Goal: Task Accomplishment & Management: Manage account settings

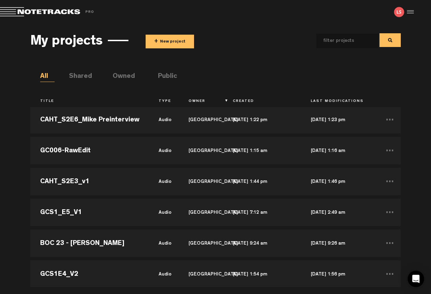
scroll to position [191, 0]
click at [163, 38] on button "+ New project" at bounding box center [170, 42] width 48 height 14
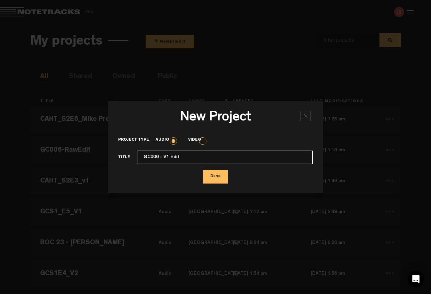
type input "GC006 - V1 Edit"
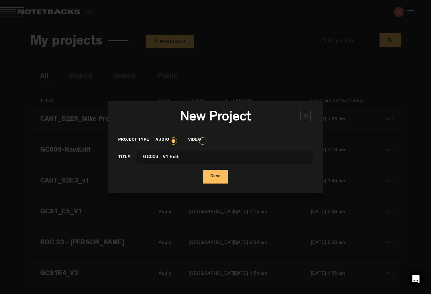
click at [226, 176] on button "Done" at bounding box center [215, 177] width 25 height 14
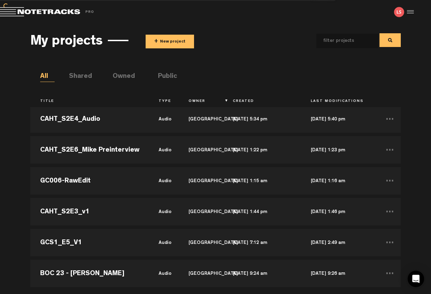
scroll to position [221, 0]
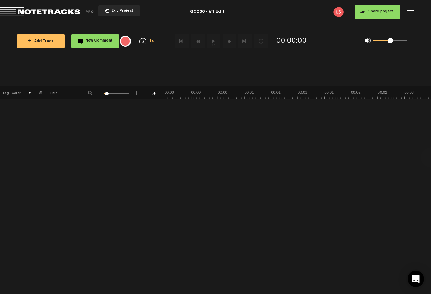
click at [46, 46] on button "+ Add Track" at bounding box center [41, 41] width 48 height 14
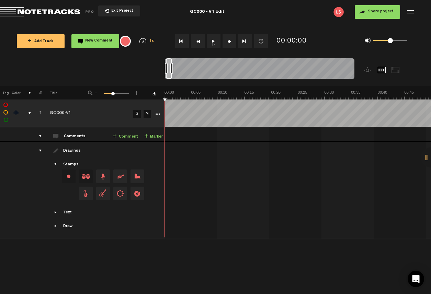
click at [371, 13] on span "Share project" at bounding box center [381, 12] width 26 height 4
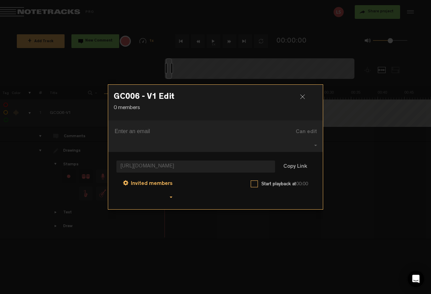
click at [164, 181] on span "Invited members" at bounding box center [152, 183] width 42 height 5
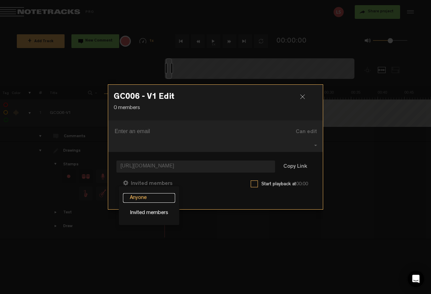
click at [163, 193] on link "Anyone" at bounding box center [149, 198] width 52 height 10
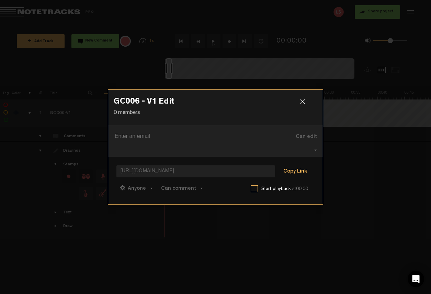
click at [287, 168] on button "Copy Link" at bounding box center [294, 172] width 37 height 14
